Goal: Task Accomplishment & Management: Manage account settings

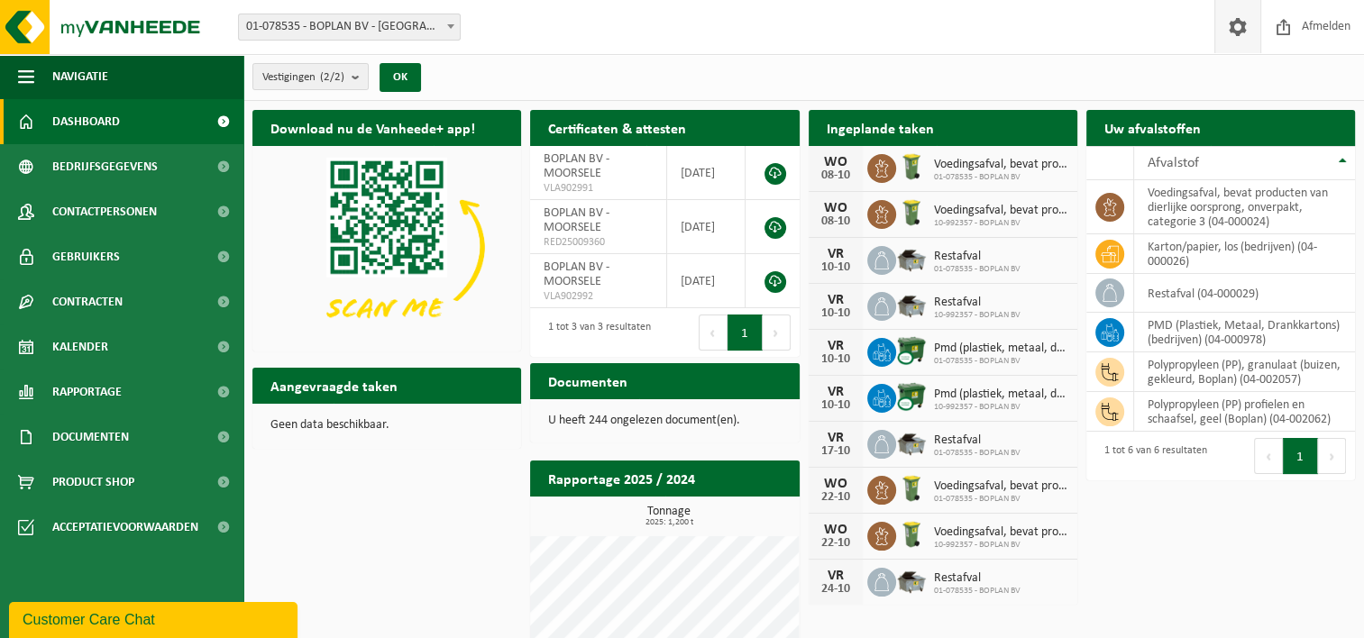
click at [1233, 28] on span at bounding box center [1237, 26] width 27 height 53
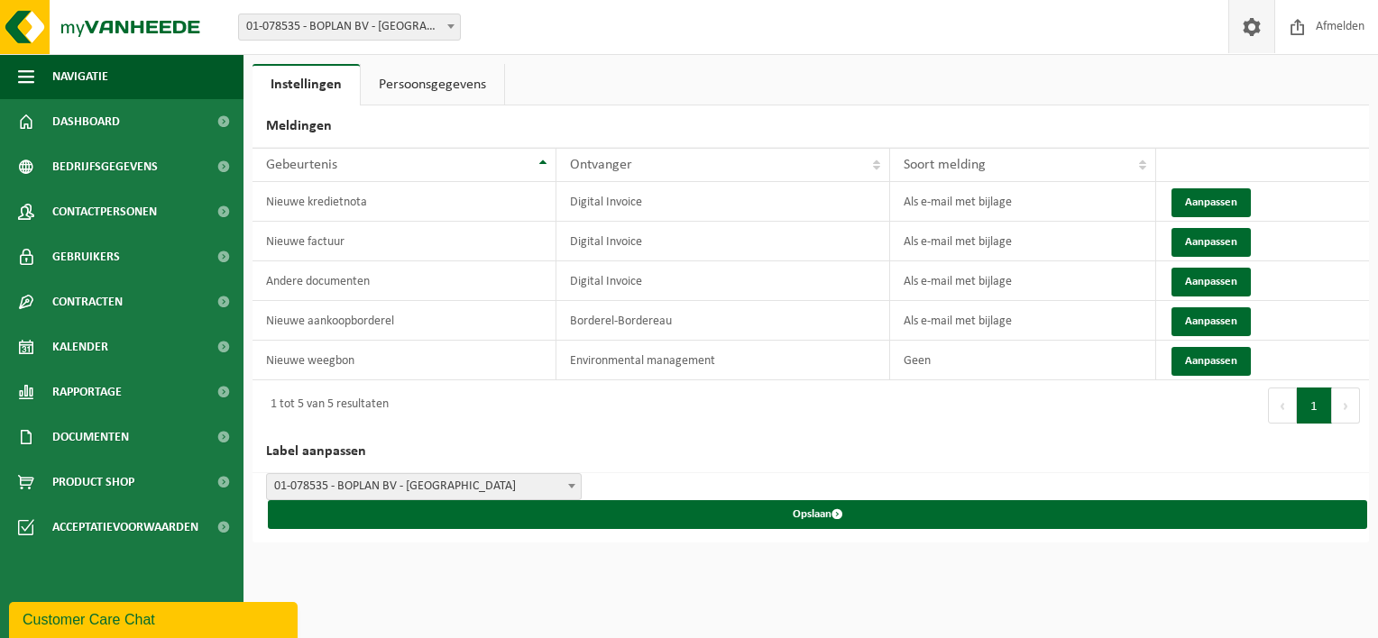
click at [418, 83] on link "Persoonsgegevens" at bounding box center [432, 84] width 143 height 41
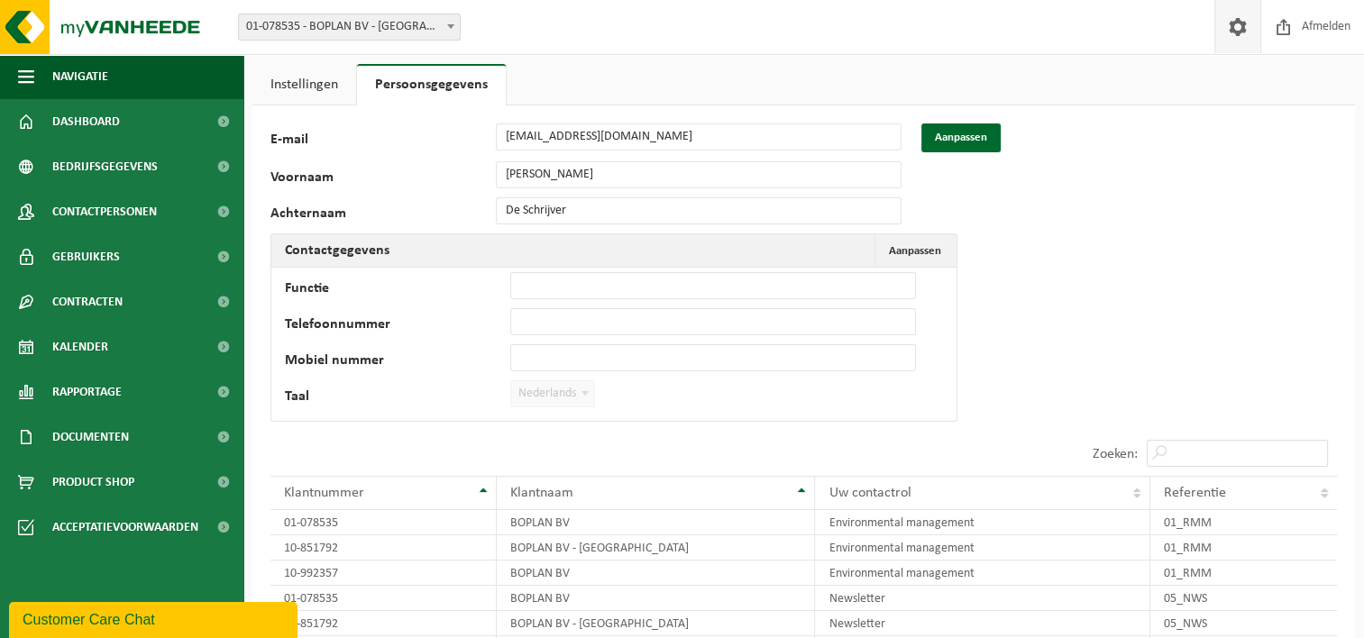
click at [1236, 32] on span at bounding box center [1237, 26] width 27 height 53
